Goal: Information Seeking & Learning: Understand process/instructions

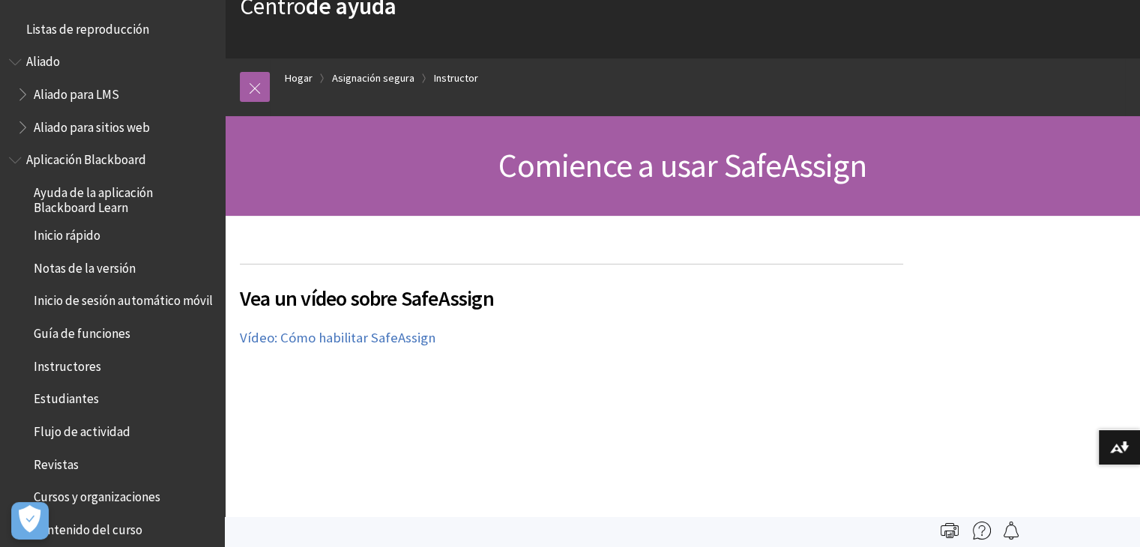
scroll to position [1850, 0]
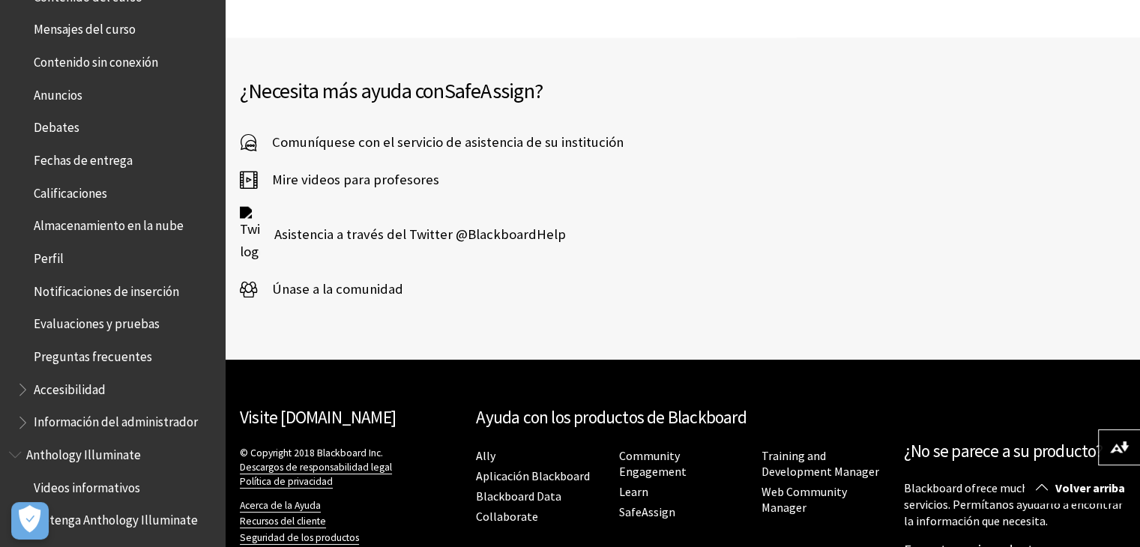
scroll to position [366, 0]
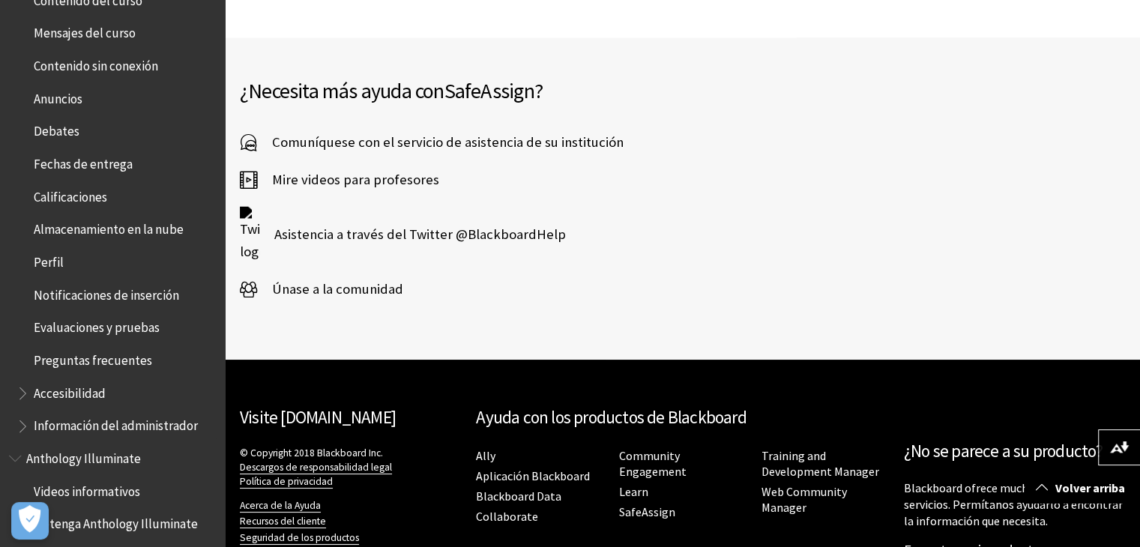
click at [123, 322] on span "Evaluaciones y pruebas" at bounding box center [97, 326] width 126 height 20
